Goal: Navigation & Orientation: Find specific page/section

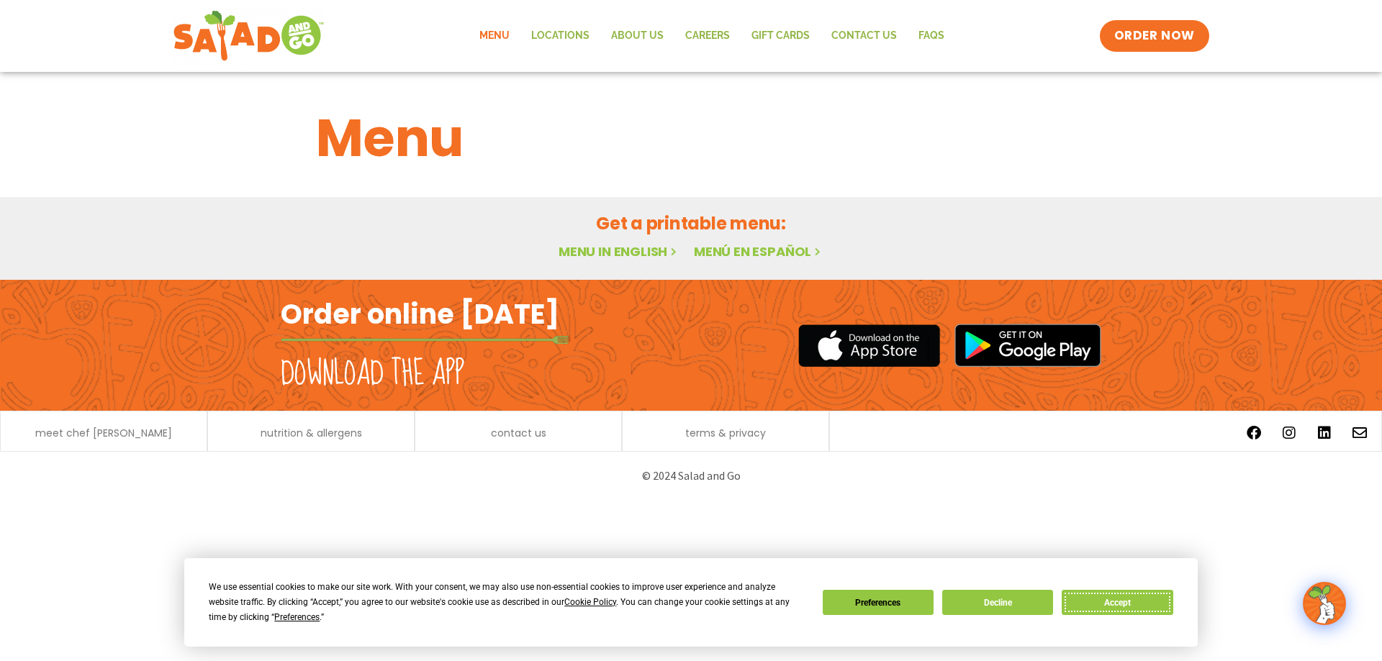
click at [1097, 591] on button "Accept" at bounding box center [1116, 602] width 111 height 25
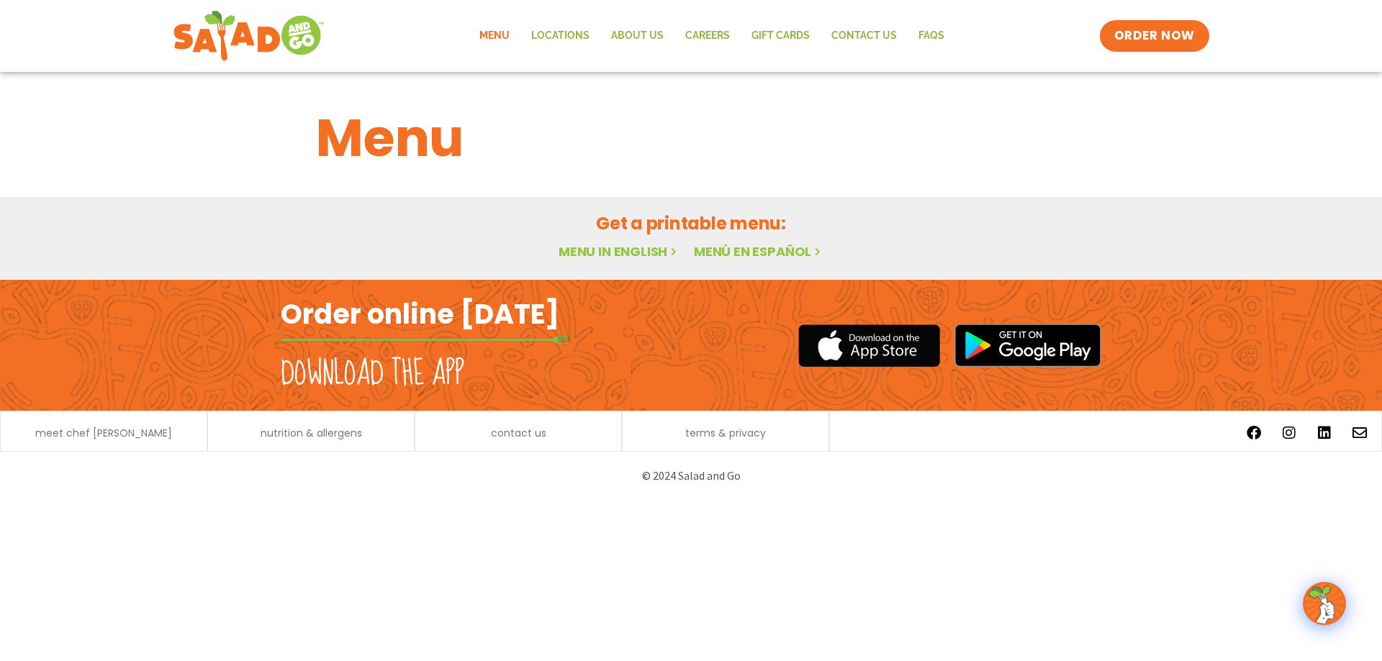
drag, startPoint x: 365, startPoint y: 170, endPoint x: 373, endPoint y: 171, distance: 7.9
click at [369, 171] on h1 "Menu" at bounding box center [691, 138] width 750 height 78
click at [645, 260] on div "Menu in English Menú en español" at bounding box center [691, 252] width 750 height 21
click at [661, 252] on link "Menu in English" at bounding box center [618, 251] width 121 height 18
click at [586, 38] on link "Locations" at bounding box center [560, 35] width 80 height 33
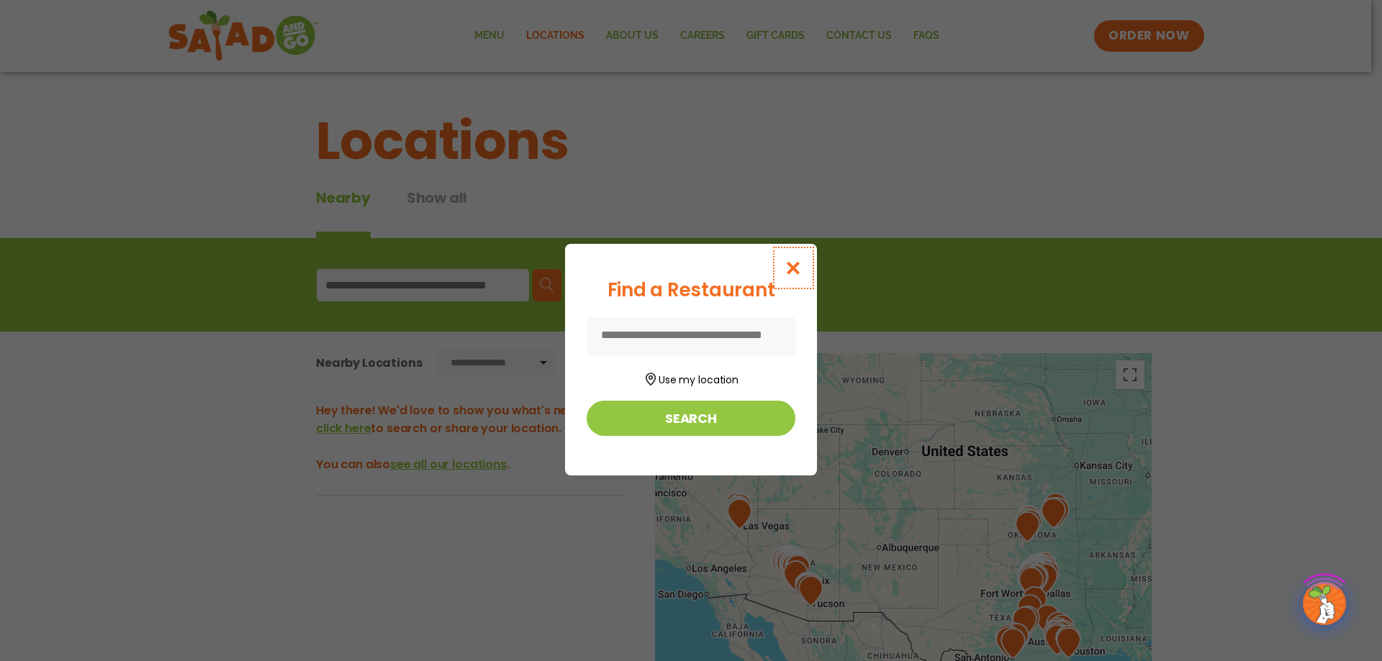
click at [799, 267] on icon "Close modal" at bounding box center [793, 267] width 18 height 15
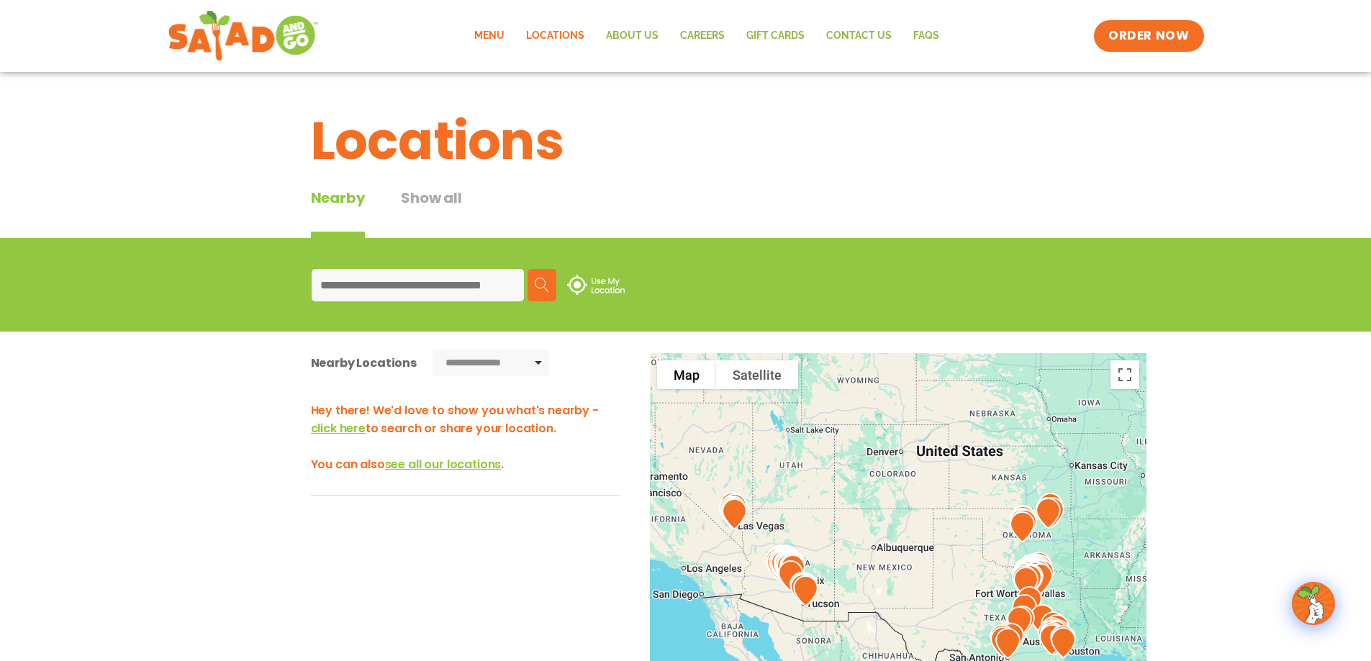
click at [493, 32] on link "Menu" at bounding box center [489, 35] width 52 height 33
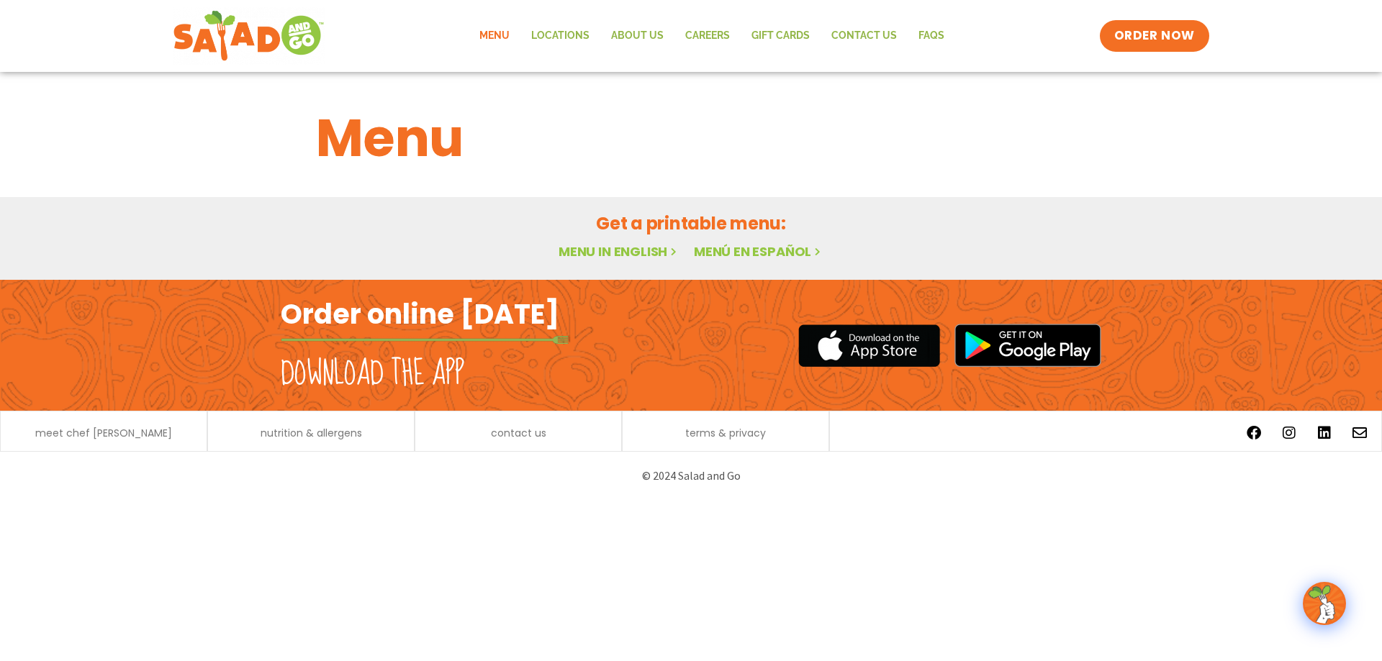
drag, startPoint x: 87, startPoint y: 417, endPoint x: 385, endPoint y: 429, distance: 298.1
click at [106, 418] on div "meet chef [PERSON_NAME]" at bounding box center [103, 431] width 207 height 41
drag, startPoint x: 409, startPoint y: 429, endPoint x: 457, endPoint y: 429, distance: 47.5
click at [415, 429] on div "meet chef patino nutrition & allergens contact us terms & privacy Facebook Inst…" at bounding box center [691, 431] width 1382 height 41
click at [493, 429] on span "contact us" at bounding box center [518, 433] width 55 height 10
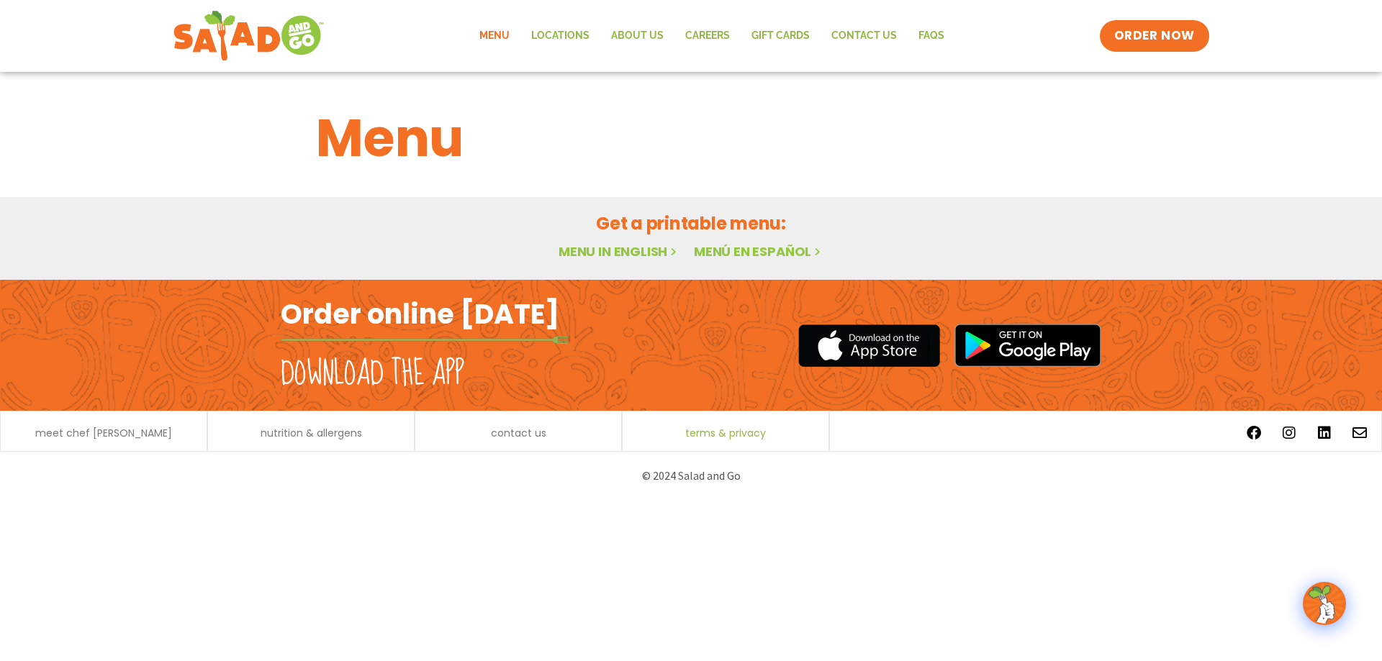
click at [699, 433] on span "terms & privacy" at bounding box center [725, 433] width 81 height 10
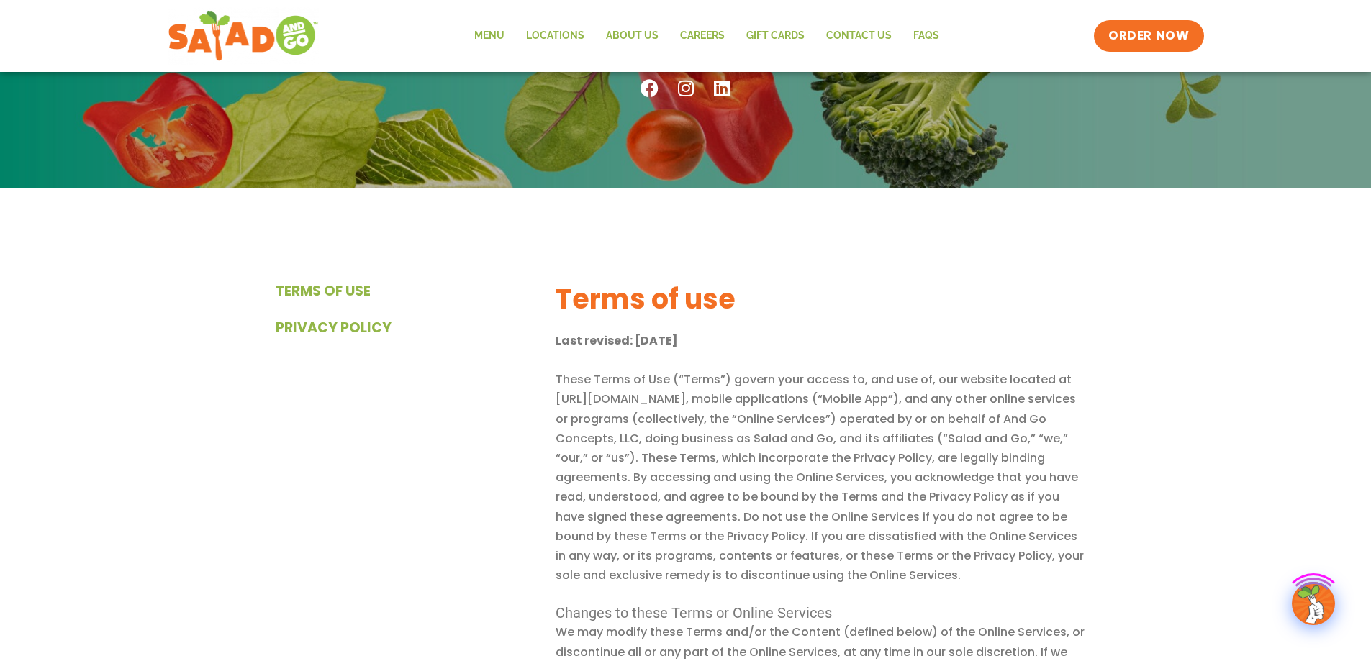
scroll to position [216, 0]
